Goal: Find specific page/section: Find specific page/section

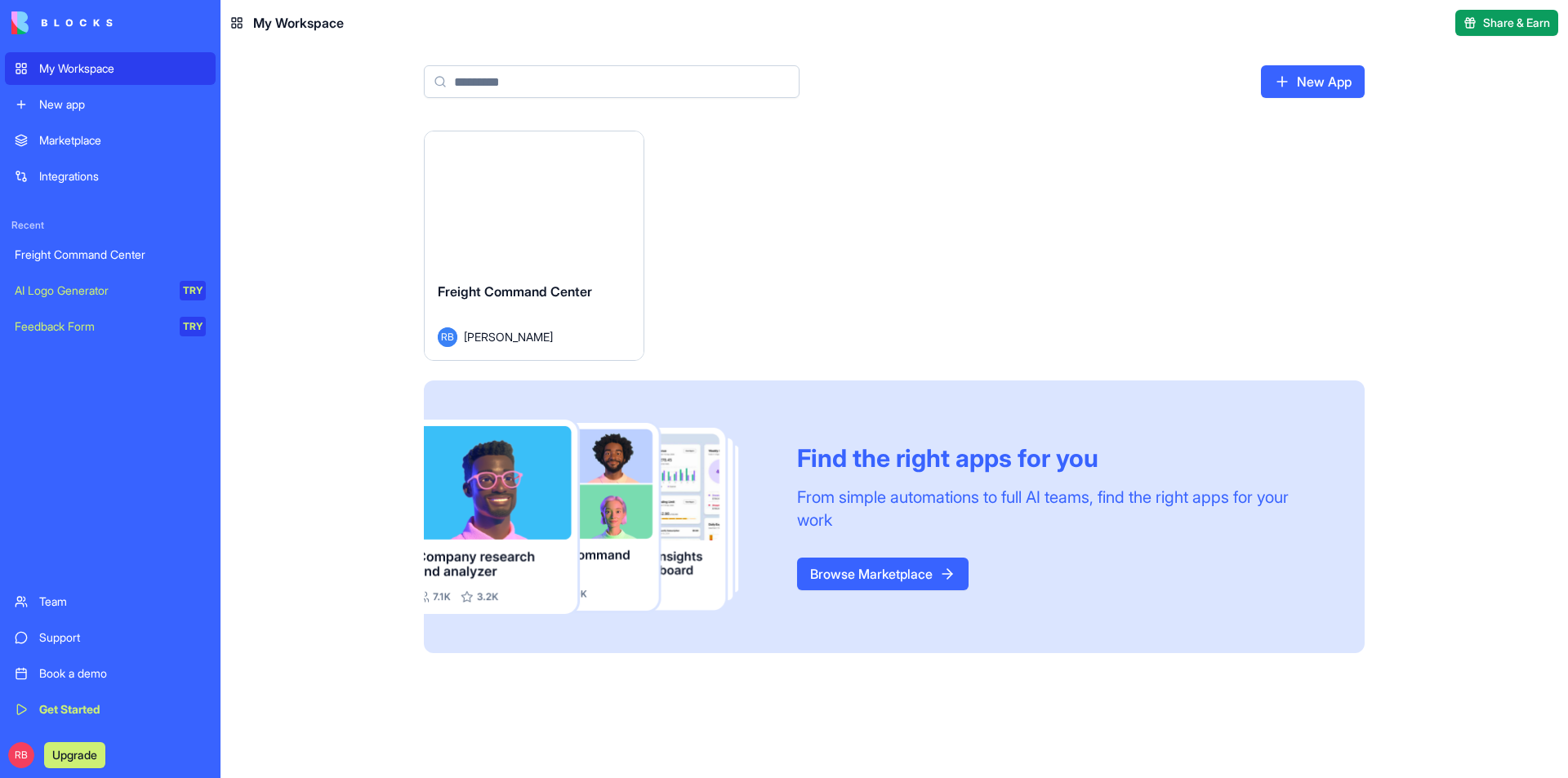
click at [108, 134] on div "Marketplace" at bounding box center [123, 140] width 166 height 17
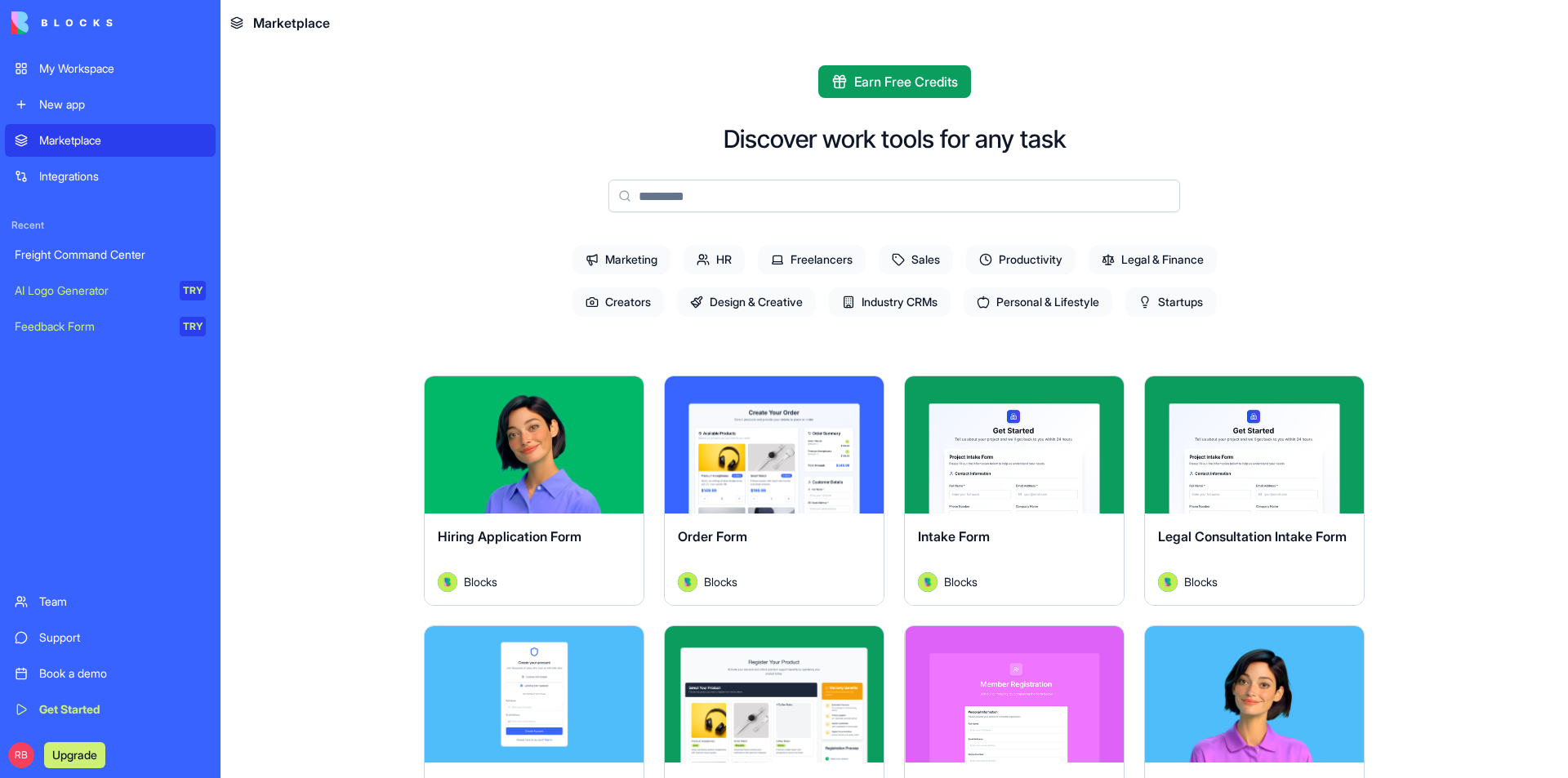
click at [136, 260] on div "Freight Command Center" at bounding box center [110, 254] width 191 height 17
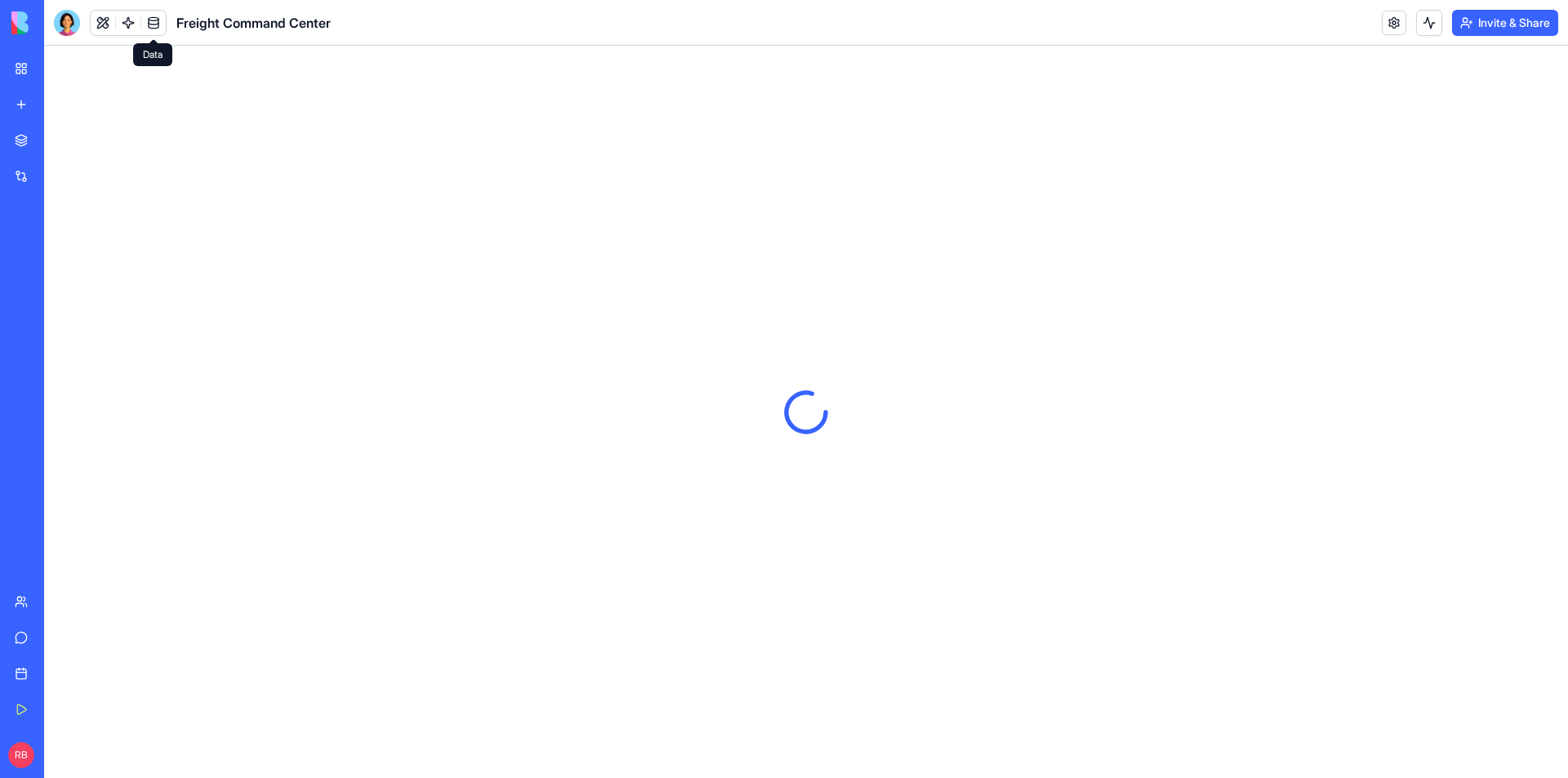
click at [157, 22] on link at bounding box center [153, 23] width 25 height 25
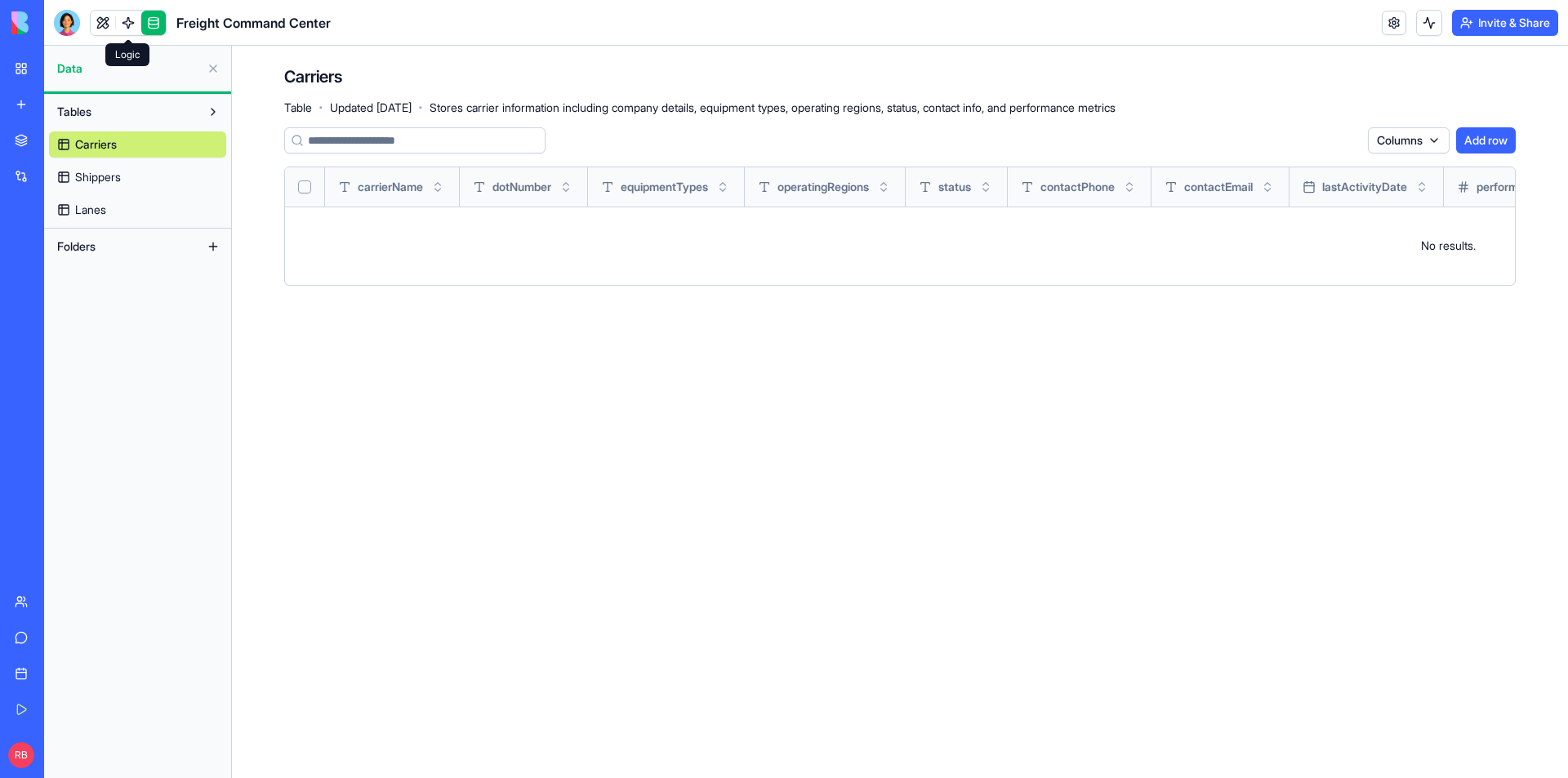
click at [123, 21] on link at bounding box center [128, 23] width 25 height 25
